Goal: Task Accomplishment & Management: Use online tool/utility

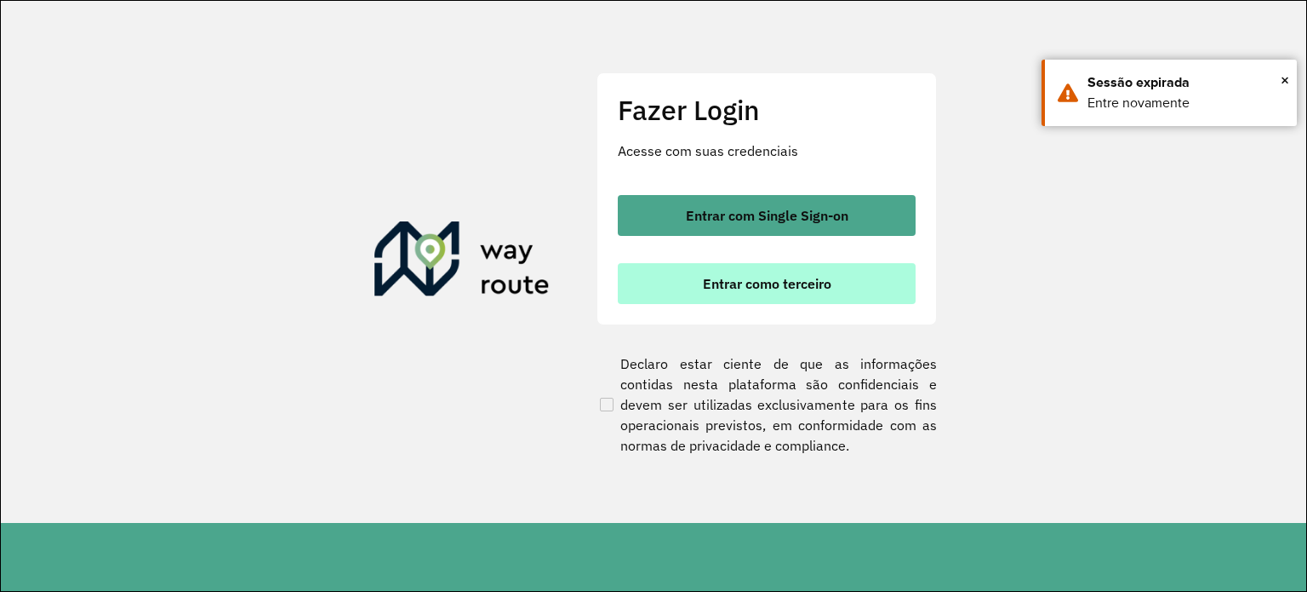
click at [756, 277] on span "Entrar como terceiro" at bounding box center [767, 284] width 129 height 14
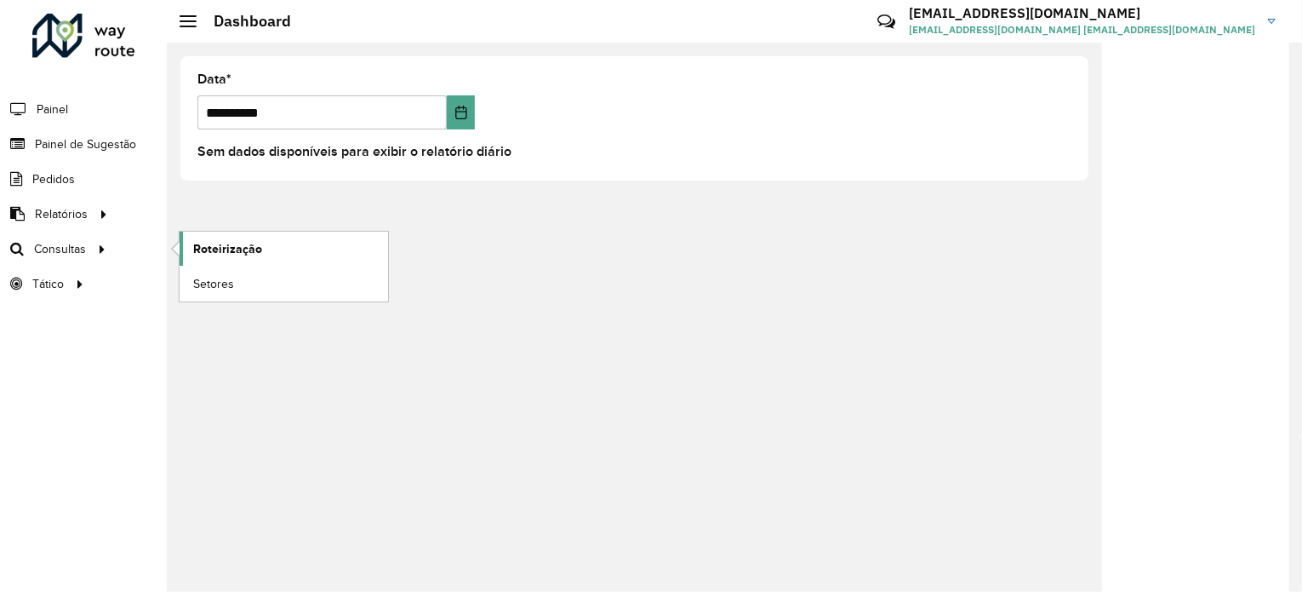
click at [237, 244] on span "Roteirização" at bounding box center [227, 249] width 69 height 18
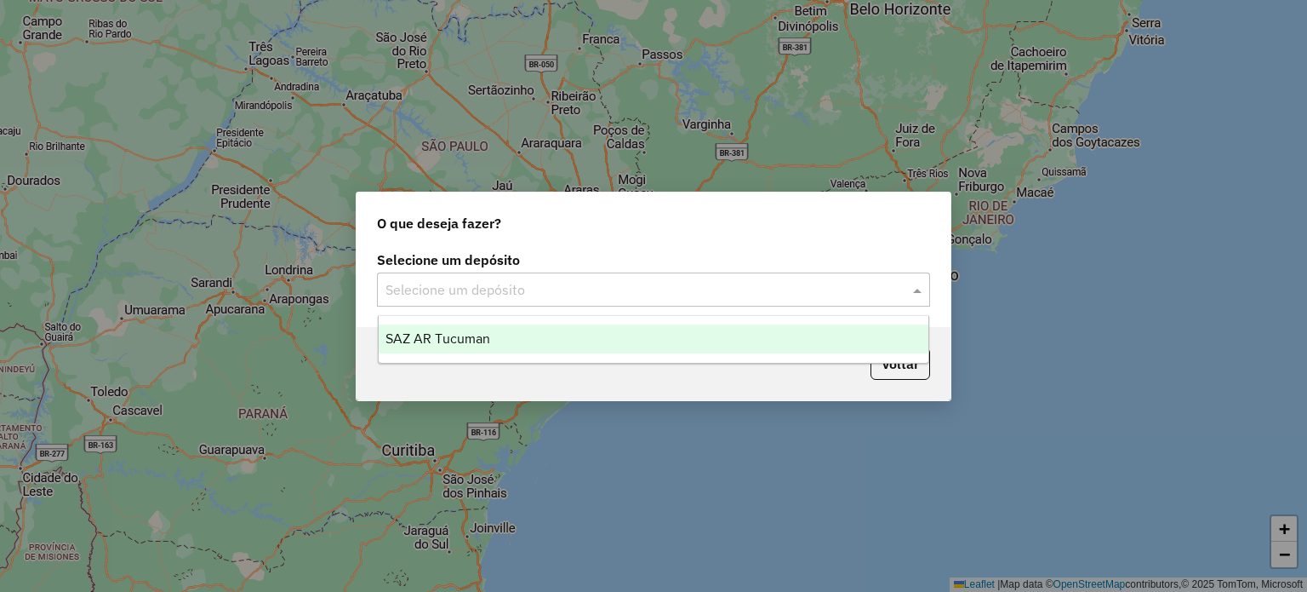
click at [491, 302] on div "Selecione um depósito" at bounding box center [653, 289] width 553 height 34
click at [466, 332] on span "SAZ AR Tucuman" at bounding box center [438, 338] width 105 height 14
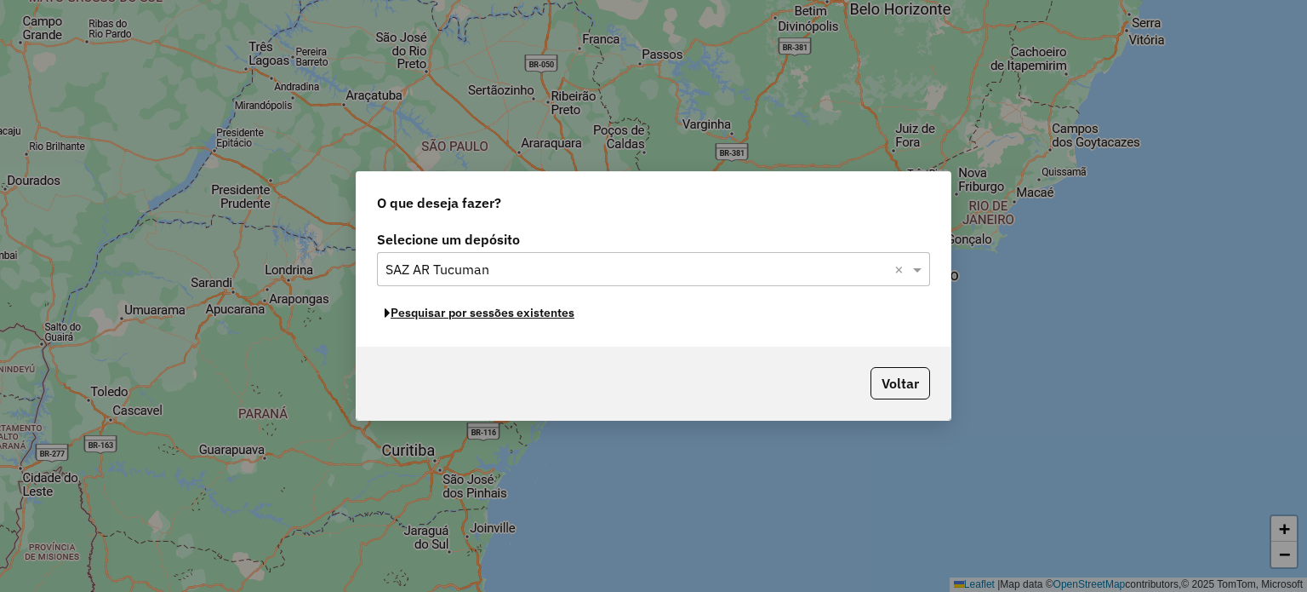
click at [466, 320] on button "Pesquisar por sessões existentes" at bounding box center [479, 313] width 205 height 26
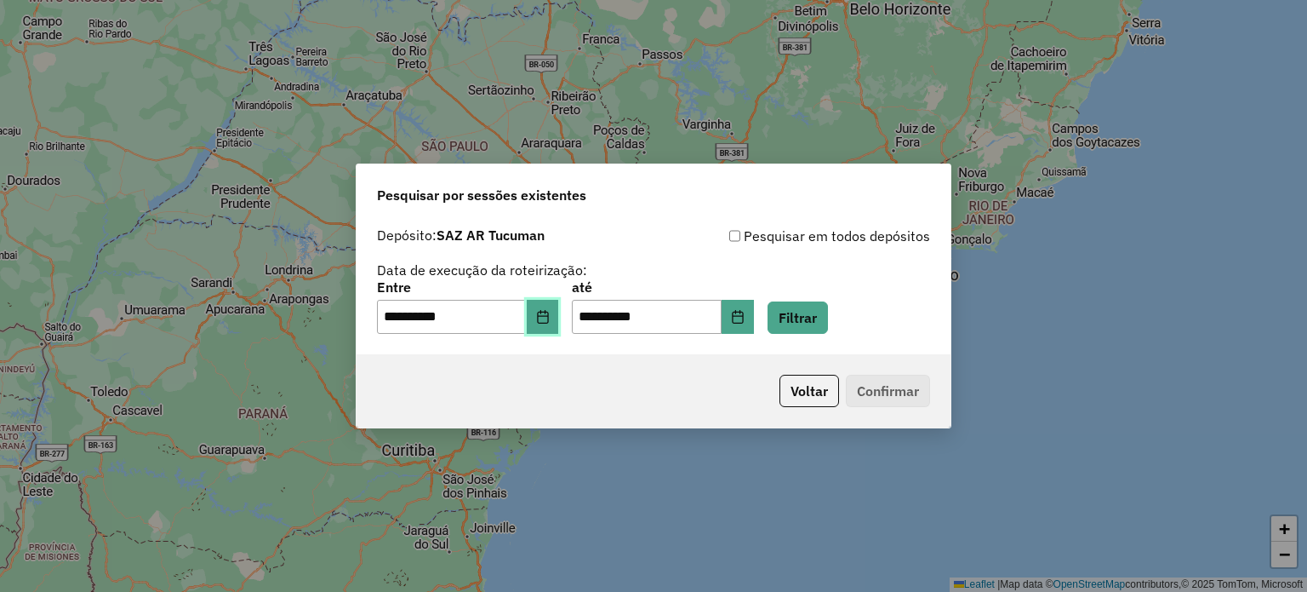
click at [545, 330] on button "Choose Date" at bounding box center [543, 317] width 32 height 34
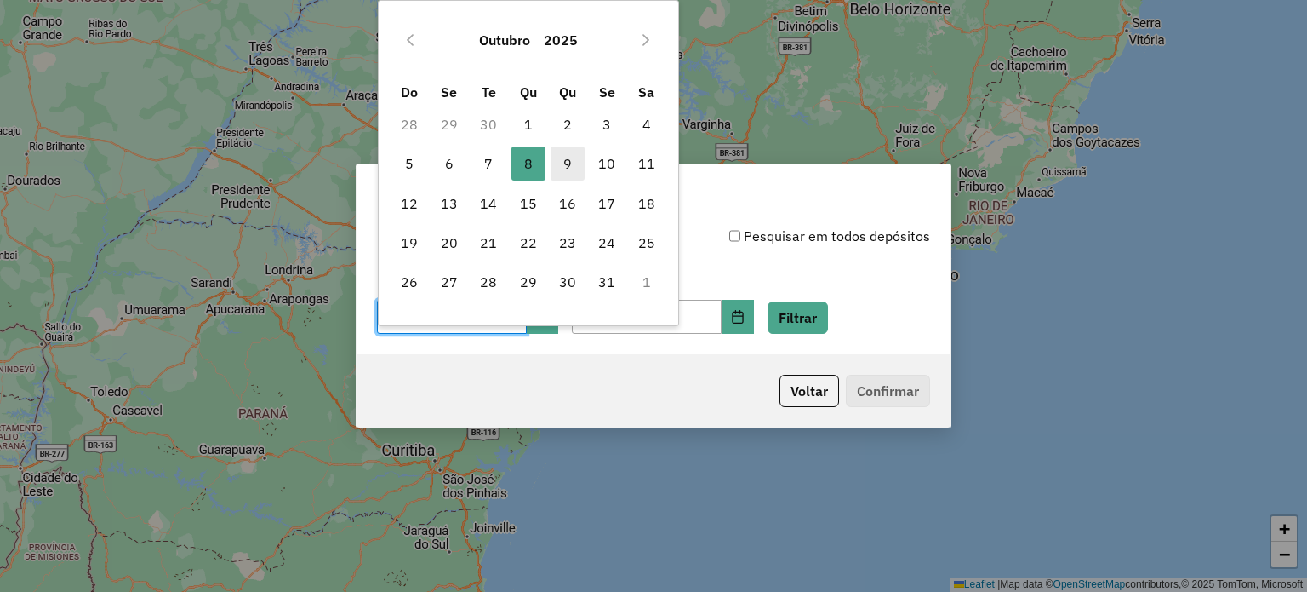
click at [567, 164] on span "9" at bounding box center [568, 163] width 34 height 34
type input "**********"
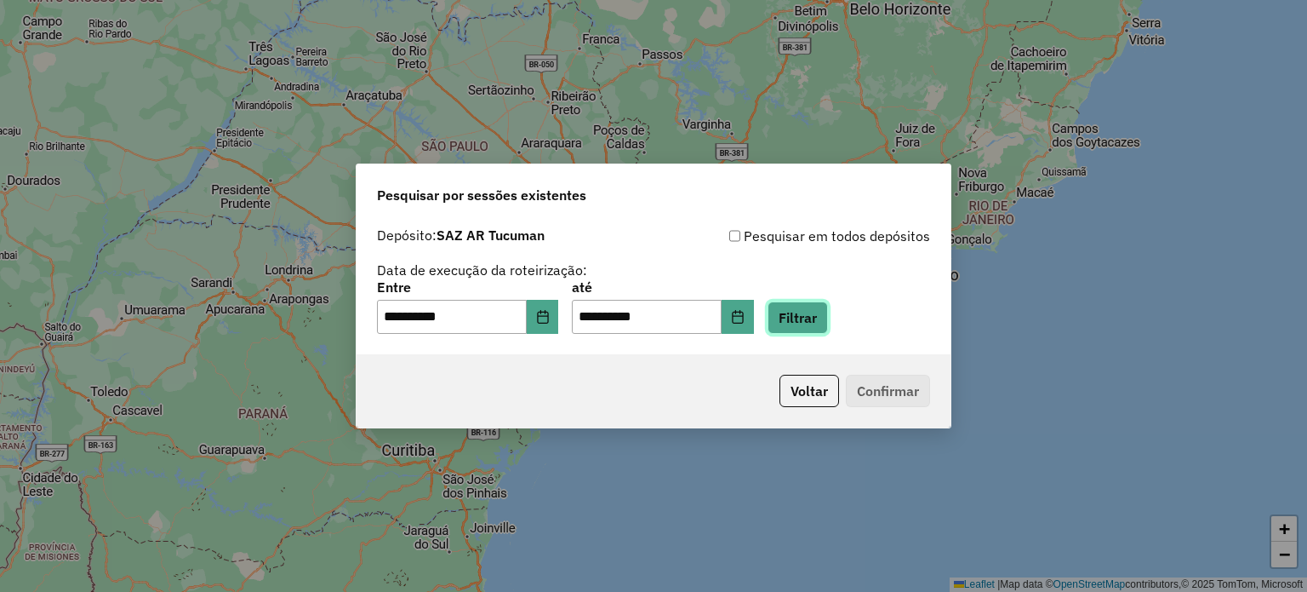
click at [814, 314] on button "Filtrar" at bounding box center [798, 317] width 60 height 32
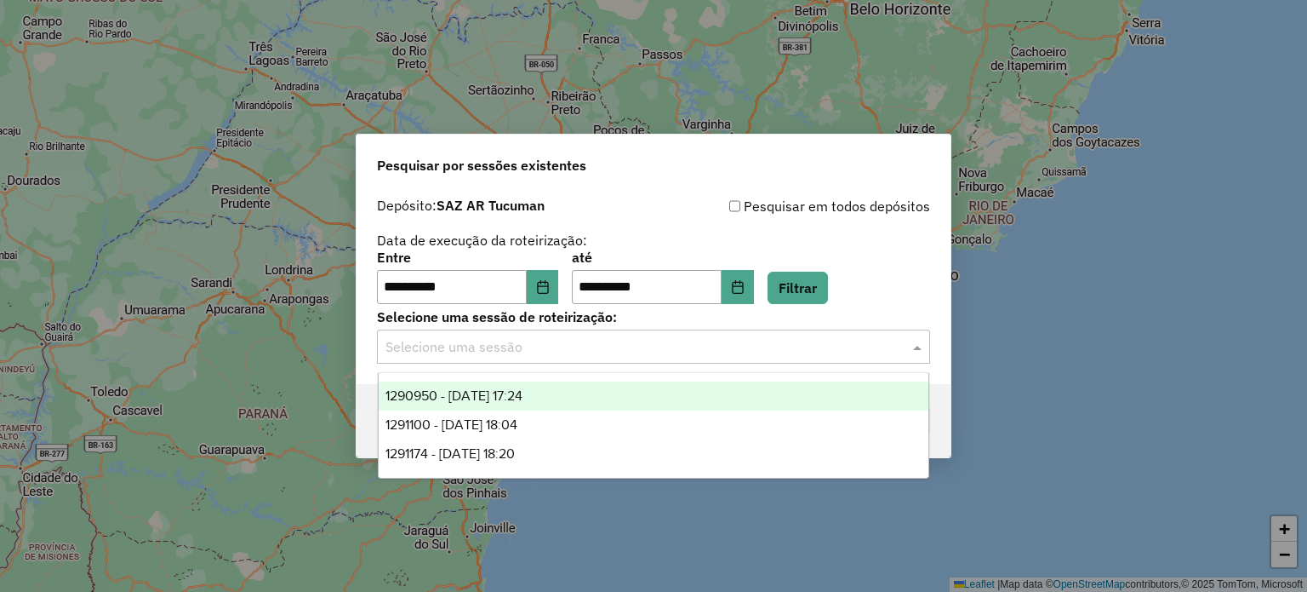
click at [598, 341] on input "text" at bounding box center [637, 347] width 502 height 20
click at [603, 393] on div "1290950 - 09/10/2025 17:24" at bounding box center [654, 395] width 551 height 29
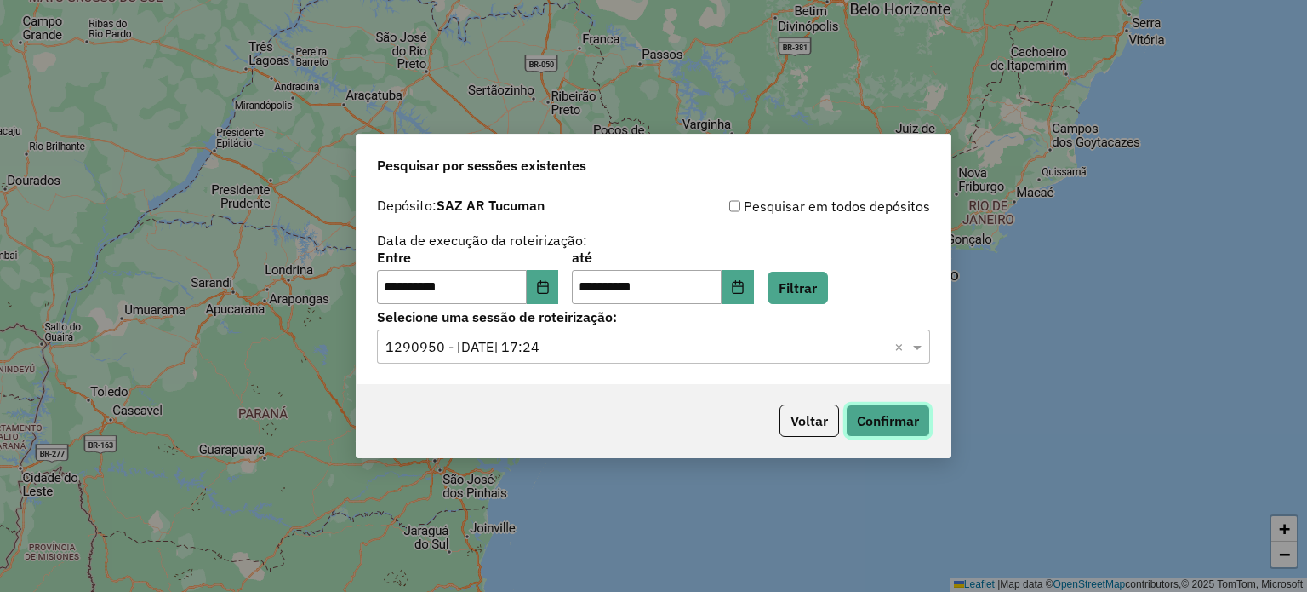
click at [892, 425] on button "Confirmar" at bounding box center [888, 420] width 84 height 32
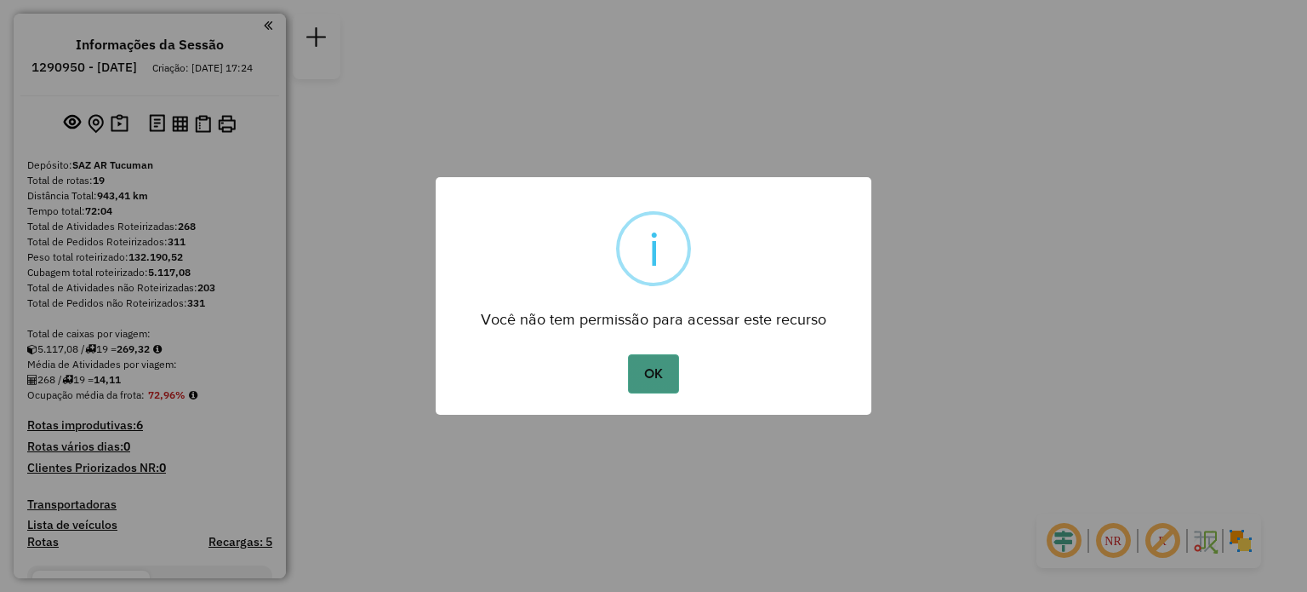
click at [643, 363] on button "OK" at bounding box center [653, 373] width 50 height 39
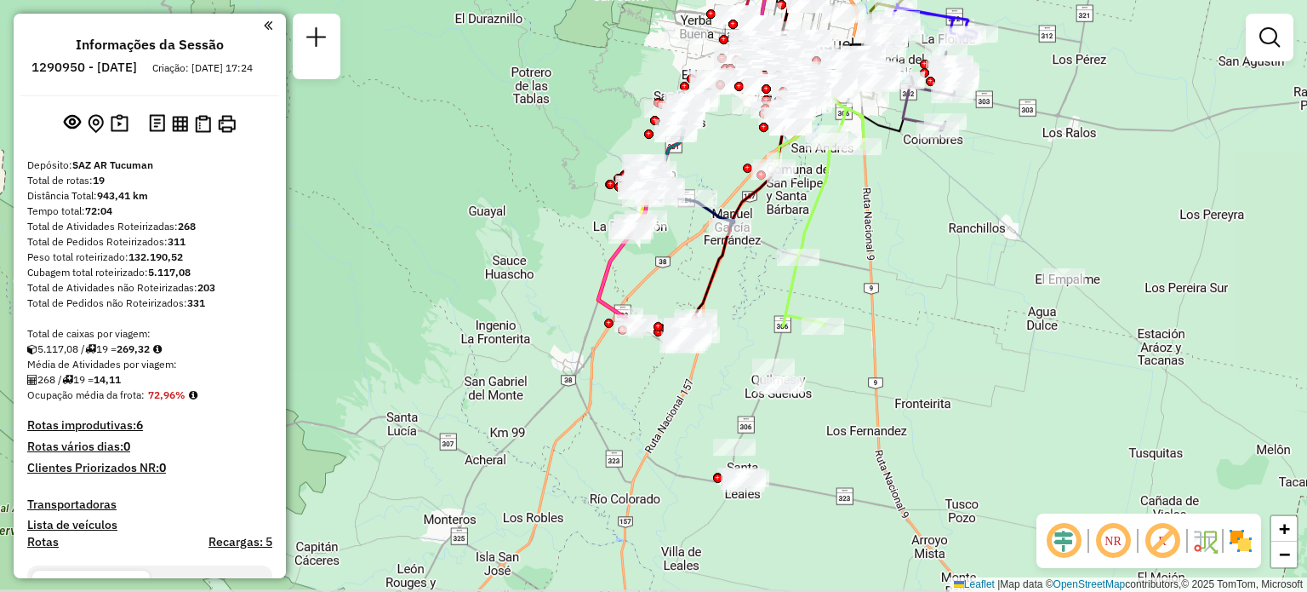
drag, startPoint x: 609, startPoint y: 401, endPoint x: 597, endPoint y: 159, distance: 242.0
click at [613, 81] on div "Janela de atendimento Grade de atendimento Capacidade Transportadoras Veículos …" at bounding box center [653, 296] width 1307 height 592
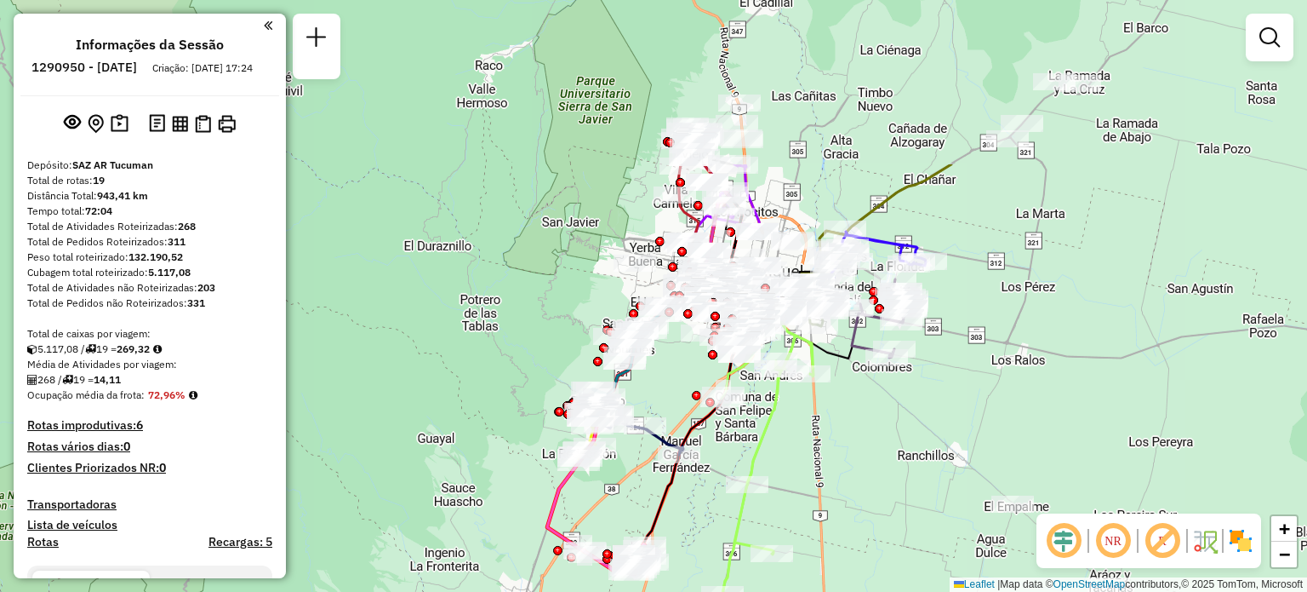
drag, startPoint x: 872, startPoint y: 205, endPoint x: 818, endPoint y: 384, distance: 186.6
click at [822, 426] on div "Janela de atendimento Grade de atendimento Capacidade Transportadoras Veículos …" at bounding box center [653, 296] width 1307 height 592
